Goal: Information Seeking & Learning: Understand process/instructions

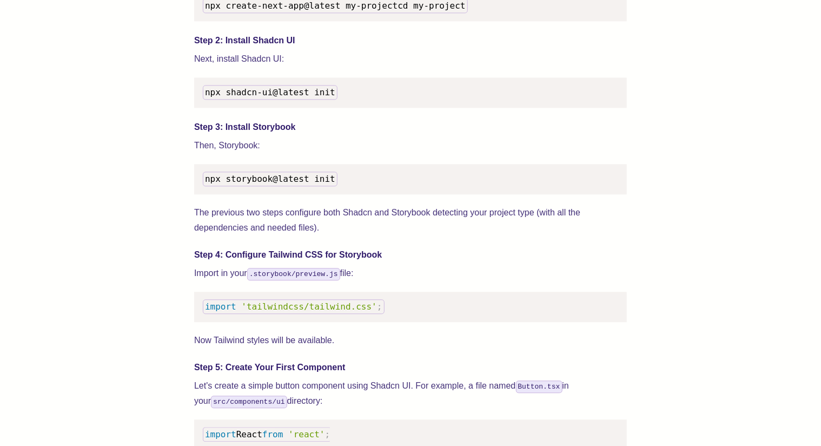
scroll to position [1162, 0]
drag, startPoint x: 321, startPoint y: 195, endPoint x: 198, endPoint y: 189, distance: 124.1
click at [198, 189] on pre "npx storybook@latest init" at bounding box center [410, 178] width 433 height 30
drag, startPoint x: 199, startPoint y: 189, endPoint x: 317, endPoint y: 192, distance: 118.0
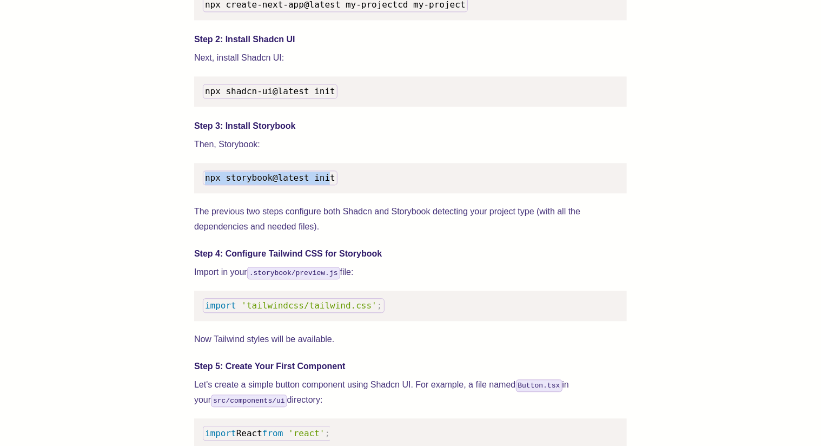
click at [317, 192] on pre "npx storybook@latest init" at bounding box center [410, 178] width 433 height 30
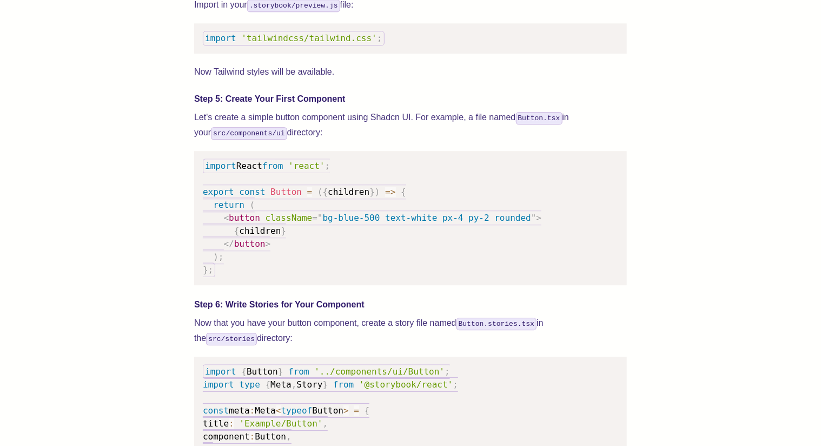
scroll to position [1409, 0]
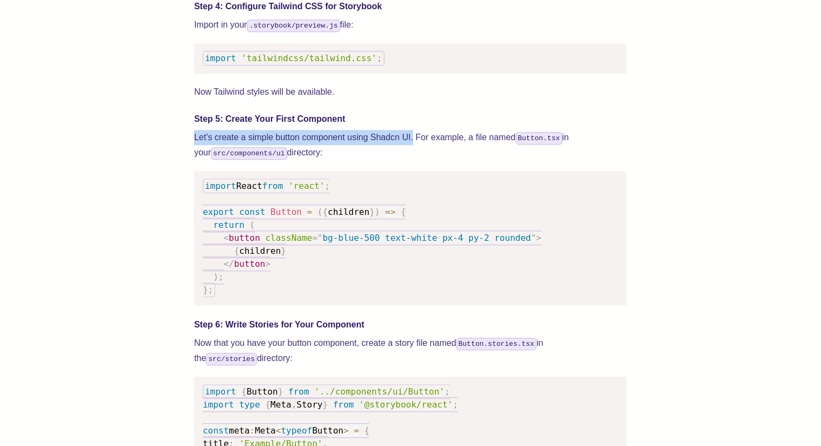
drag, startPoint x: 211, startPoint y: 151, endPoint x: 412, endPoint y: 152, distance: 201.3
click at [412, 152] on div "We wrote this guide to show you how to set up both Shadcn UI and Storybook to c…" at bounding box center [410, 364] width 735 height 2736
click at [412, 152] on p "Let's create a simple button component using Shadcn UI. For example, a file nam…" at bounding box center [410, 145] width 433 height 30
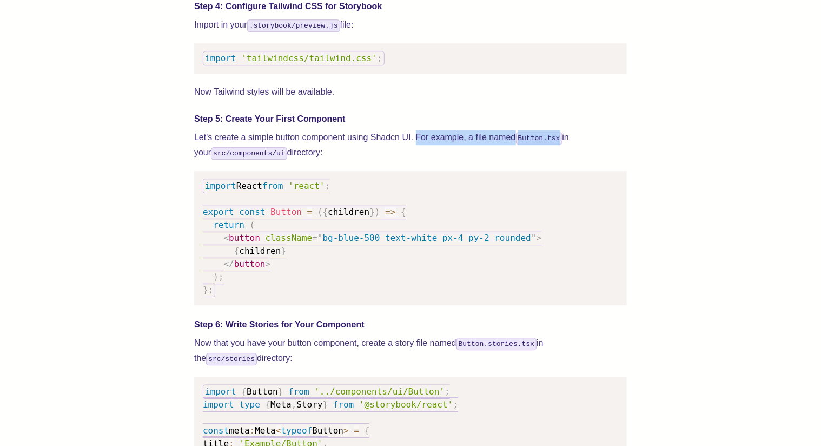
drag, startPoint x: 417, startPoint y: 148, endPoint x: 562, endPoint y: 150, distance: 145.0
click at [562, 150] on p "Let's create a simple button component using Shadcn UI. For example, a file nam…" at bounding box center [410, 145] width 433 height 30
click at [549, 144] on code "Button.tsx" at bounding box center [539, 138] width 47 height 12
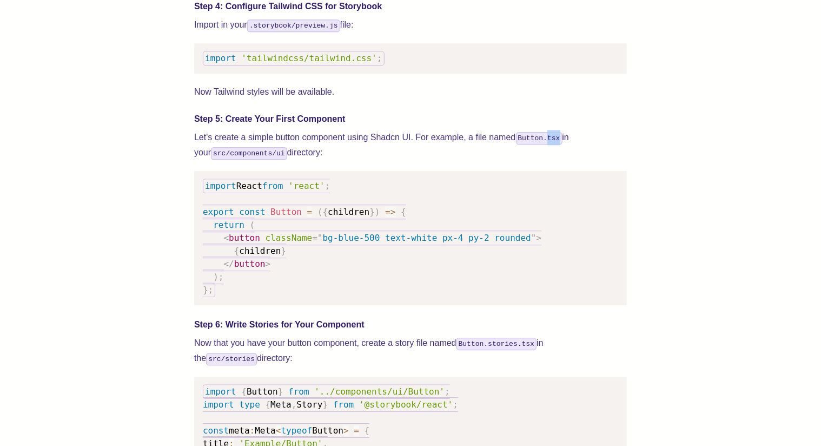
click at [549, 144] on code "Button.tsx" at bounding box center [539, 138] width 47 height 12
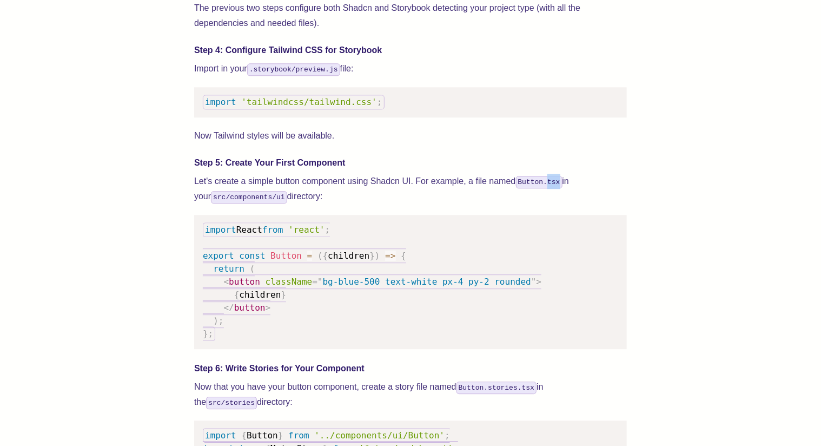
scroll to position [1371, 0]
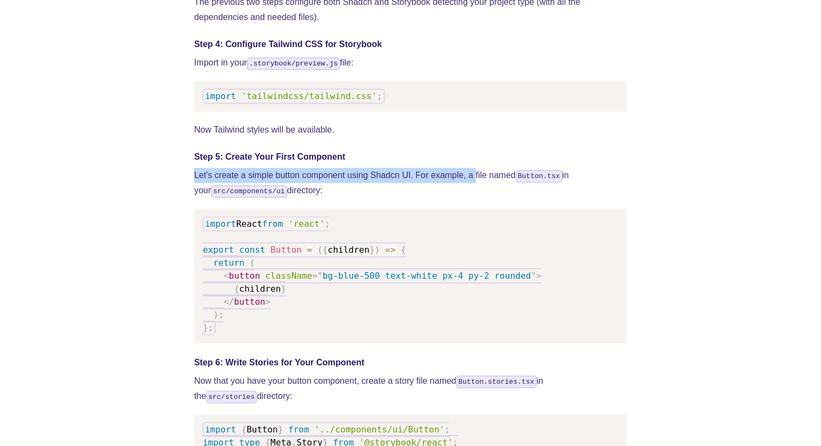
drag, startPoint x: 206, startPoint y: 189, endPoint x: 476, endPoint y: 192, distance: 269.5
click at [476, 192] on div "We wrote this guide to show you how to set up both Shadcn UI and Storybook to c…" at bounding box center [410, 402] width 735 height 2736
click at [476, 192] on p "Let's create a simple button component using Shadcn UI. For example, a file nam…" at bounding box center [410, 183] width 433 height 30
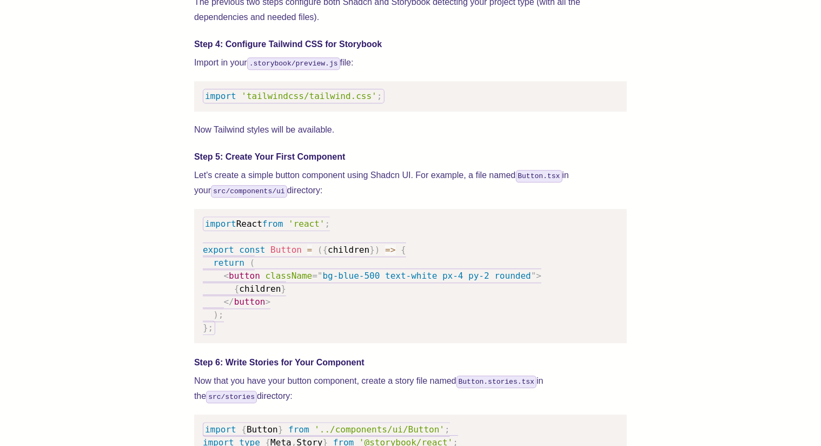
drag, startPoint x: 476, startPoint y: 192, endPoint x: 479, endPoint y: 207, distance: 15.1
click at [489, 198] on p "Let's create a simple button component using Shadcn UI. For example, a file nam…" at bounding box center [410, 183] width 433 height 30
click at [478, 198] on p "Let's create a simple button component using Shadcn UI. For example, a file nam…" at bounding box center [410, 183] width 433 height 30
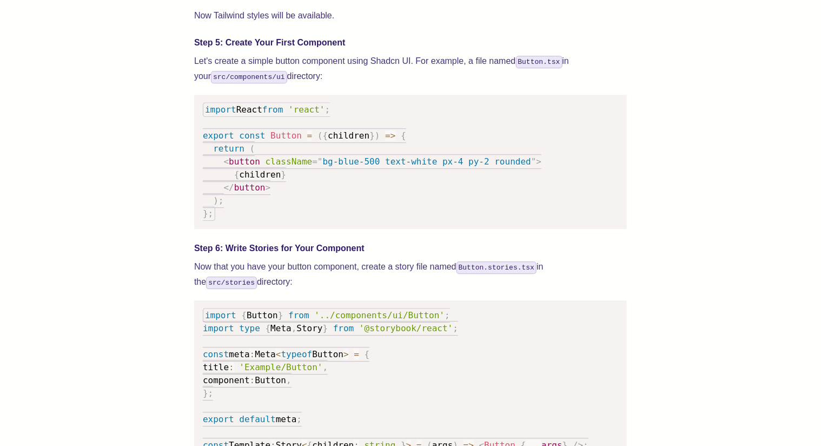
scroll to position [1485, 0]
drag, startPoint x: 228, startPoint y: 262, endPoint x: 358, endPoint y: 264, distance: 130.4
click at [361, 255] on h4 "Step 6: Write Stories for Your Component" at bounding box center [410, 248] width 433 height 13
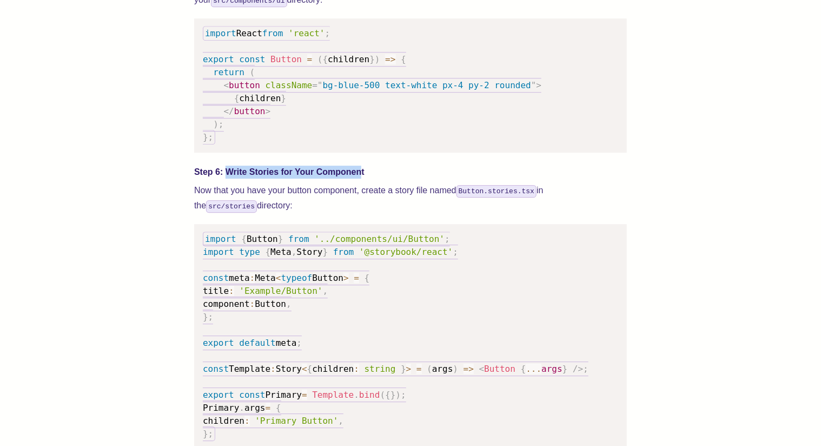
scroll to position [1562, 0]
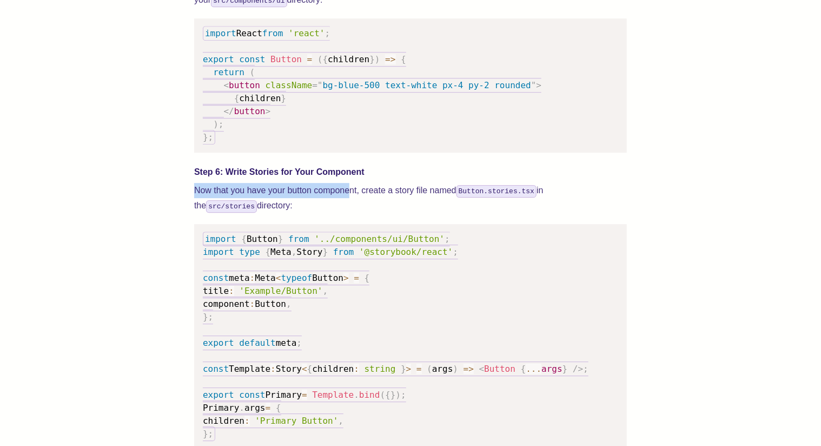
drag, startPoint x: 184, startPoint y: 205, endPoint x: 350, endPoint y: 206, distance: 166.1
click at [350, 206] on div "We wrote this guide to show you how to set up both Shadcn UI and Storybook to c…" at bounding box center [410, 211] width 735 height 2736
click at [358, 207] on p "Now that you have your button component, create a story file named Button.stori…" at bounding box center [410, 198] width 433 height 30
drag, startPoint x: 362, startPoint y: 206, endPoint x: 265, endPoint y: 218, distance: 98.1
click at [265, 213] on p "Now that you have your button component, create a story file named Button.stori…" at bounding box center [410, 198] width 433 height 30
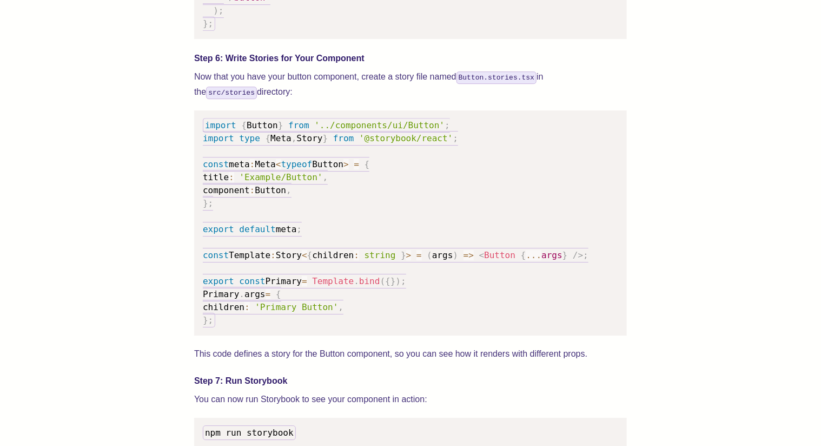
scroll to position [1676, 0]
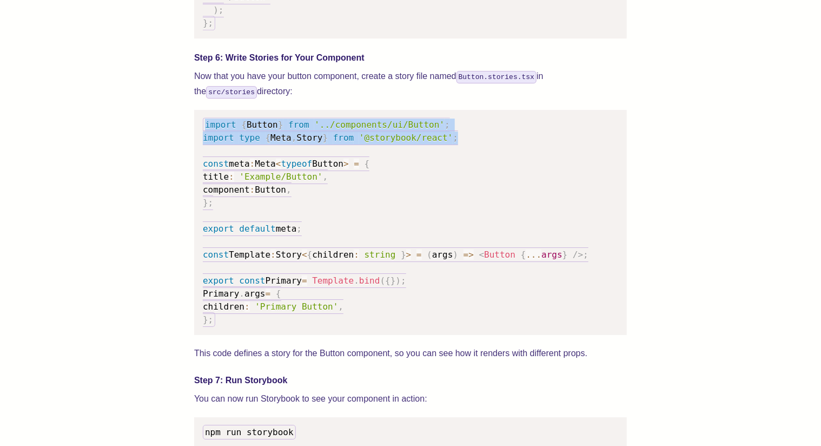
drag, startPoint x: 206, startPoint y: 137, endPoint x: 453, endPoint y: 156, distance: 248.0
click at [453, 156] on pre "import { Button } from '../components/ui/Button' ; import type { Meta , Story }…" at bounding box center [410, 222] width 433 height 225
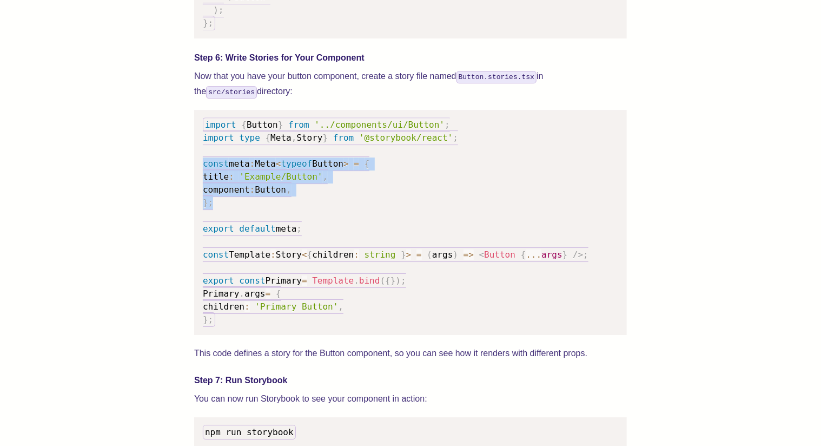
drag, startPoint x: 205, startPoint y: 177, endPoint x: 248, endPoint y: 215, distance: 57.5
click at [248, 215] on pre "import { Button } from '../components/ui/Button' ; import type { Meta , Story }…" at bounding box center [410, 222] width 433 height 225
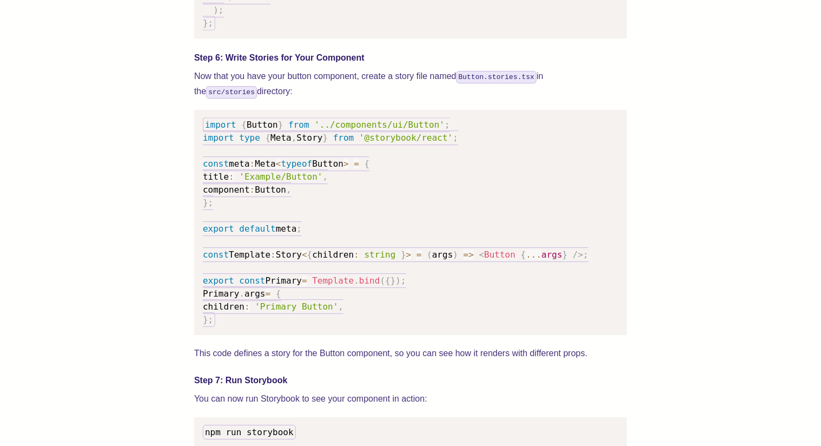
click at [248, 215] on pre "import { Button } from '../components/ui/Button' ; import type { Meta , Story }…" at bounding box center [410, 222] width 433 height 225
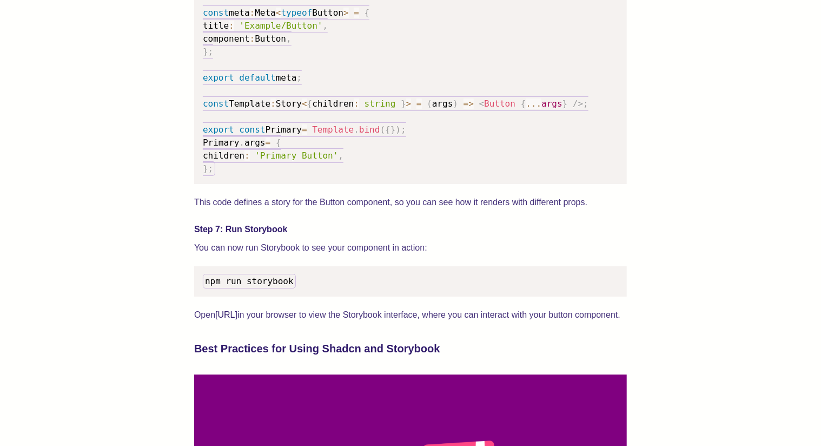
scroll to position [1828, 0]
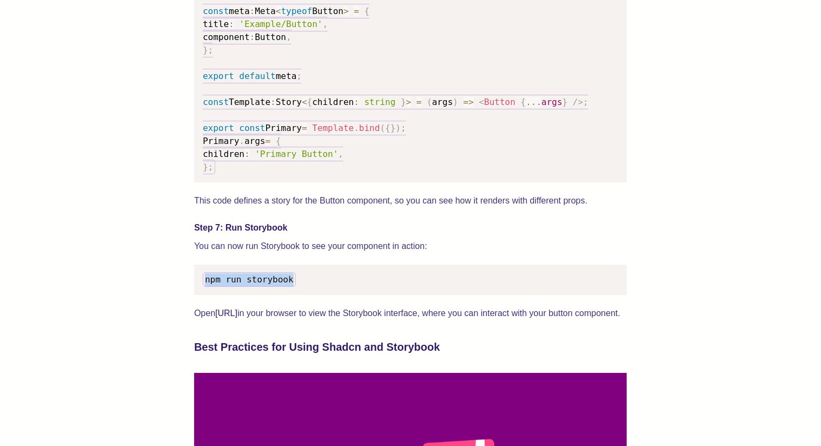
drag, startPoint x: 294, startPoint y: 291, endPoint x: 198, endPoint y: 289, distance: 95.8
click at [200, 289] on pre "npm run storybook" at bounding box center [410, 280] width 433 height 30
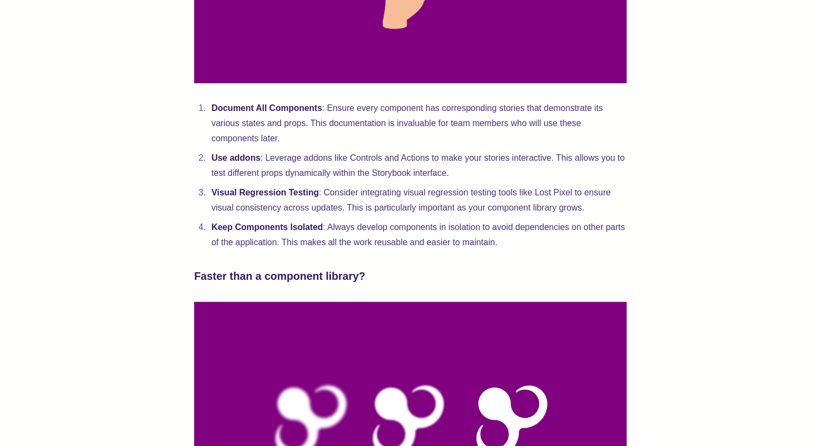
scroll to position [2361, 0]
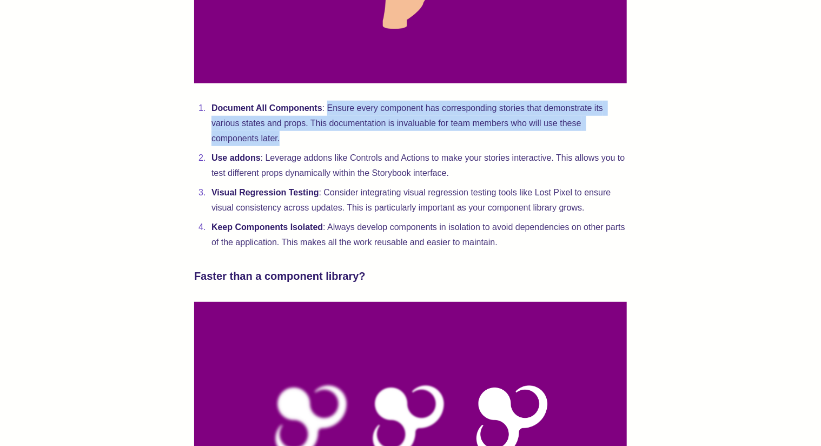
drag, startPoint x: 326, startPoint y: 136, endPoint x: 333, endPoint y: 161, distance: 25.7
click at [333, 146] on li "Document All Components : Ensure every component has corresponding stories that…" at bounding box center [417, 123] width 419 height 45
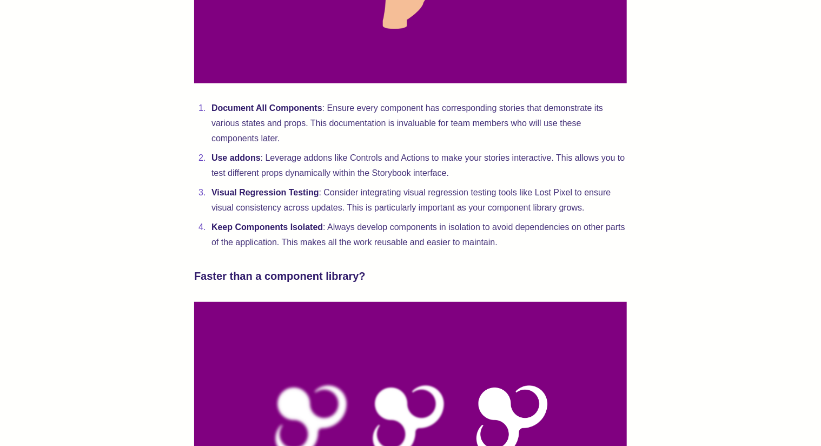
click at [333, 146] on li "Document All Components : Ensure every component has corresponding stories that…" at bounding box center [417, 123] width 419 height 45
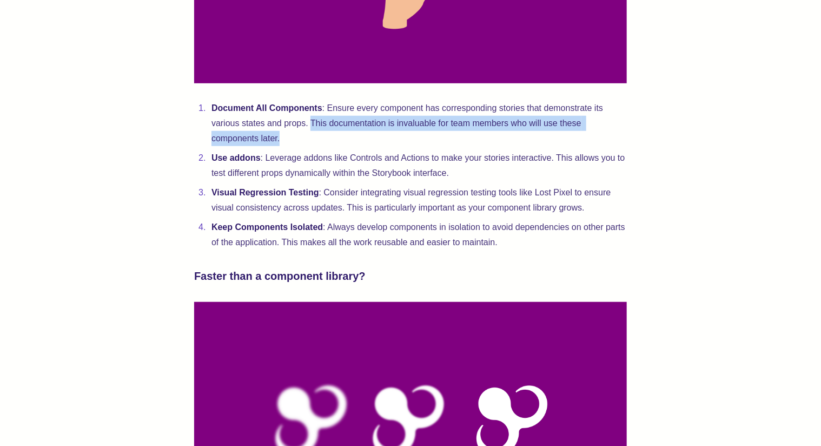
drag, startPoint x: 313, startPoint y: 145, endPoint x: 434, endPoint y: 164, distance: 122.7
click at [434, 146] on li "Document All Components : Ensure every component has corresponding stories that…" at bounding box center [417, 123] width 419 height 45
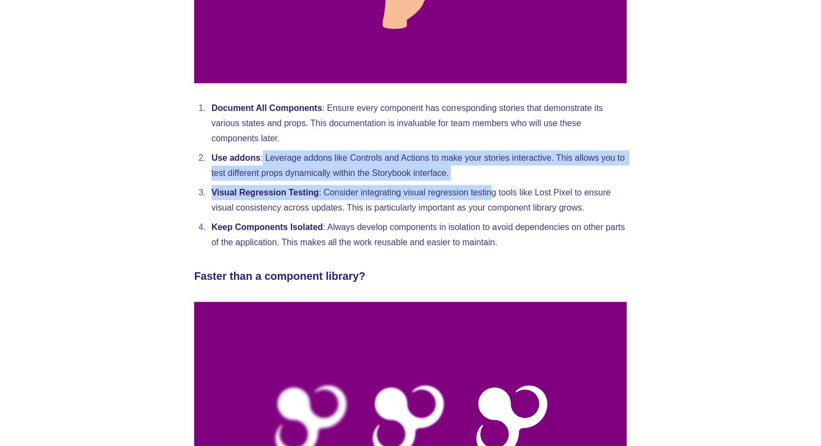
drag, startPoint x: 263, startPoint y: 189, endPoint x: 491, endPoint y: 214, distance: 229.6
click at [491, 214] on ol "Document All Components : Ensure every component has corresponding stories that…" at bounding box center [410, 175] width 433 height 149
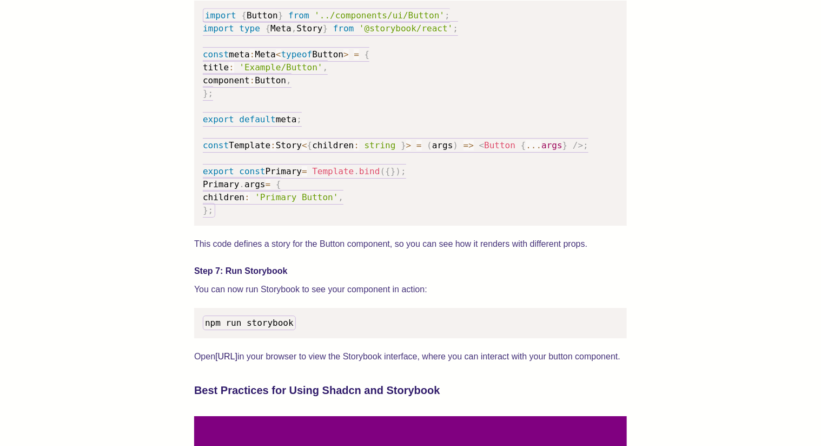
scroll to position [1771, 0]
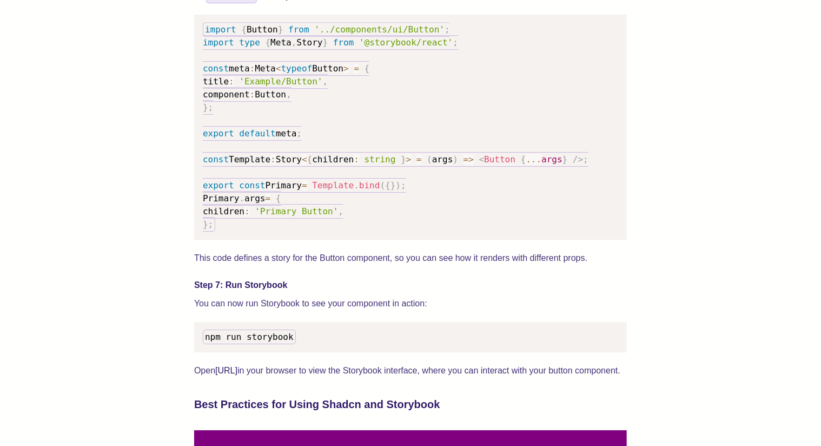
click at [268, 203] on span "=" at bounding box center [268, 198] width 5 height 10
